Goal: Task Accomplishment & Management: Use online tool/utility

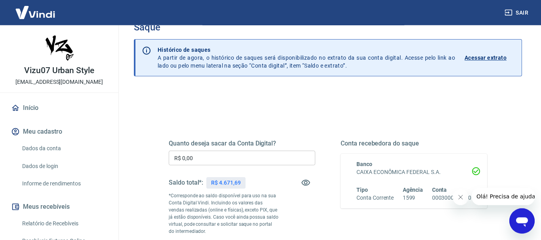
scroll to position [81, 0]
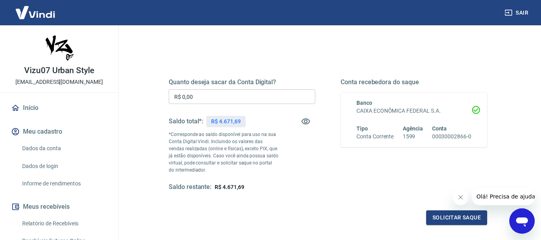
click at [291, 179] on div "Quanto deseja sacar da Conta Digital? R$ 0,00 ​ Saldo total*: R$ 4.671,69 *Corr…" at bounding box center [242, 134] width 146 height 113
click at [309, 117] on button "button" at bounding box center [305, 121] width 19 height 19
click at [310, 120] on icon "button" at bounding box center [305, 121] width 9 height 9
